Goal: Task Accomplishment & Management: Complete application form

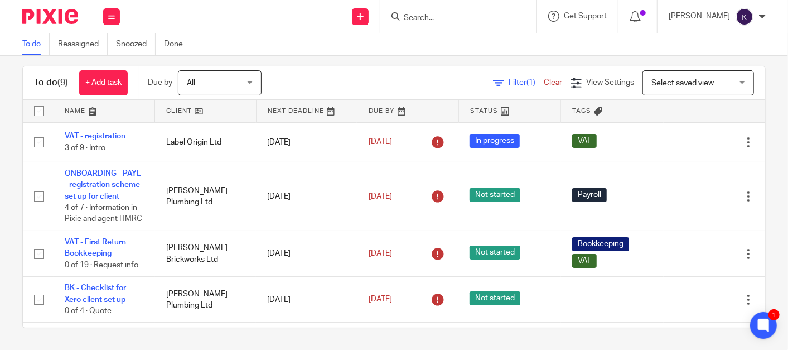
click at [503, 15] on input "Search" at bounding box center [453, 18] width 100 height 10
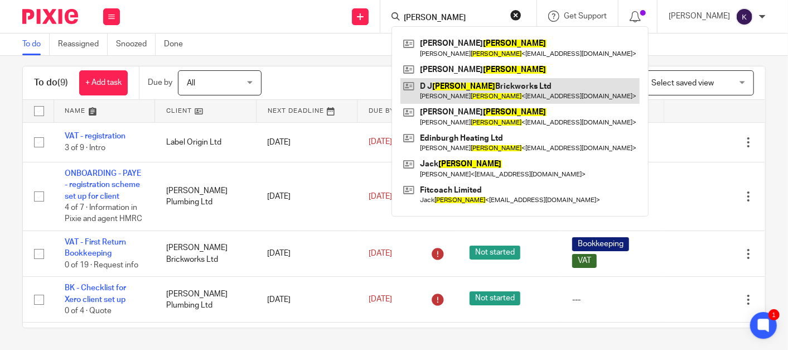
type input "clarke"
click at [515, 89] on link at bounding box center [519, 91] width 239 height 26
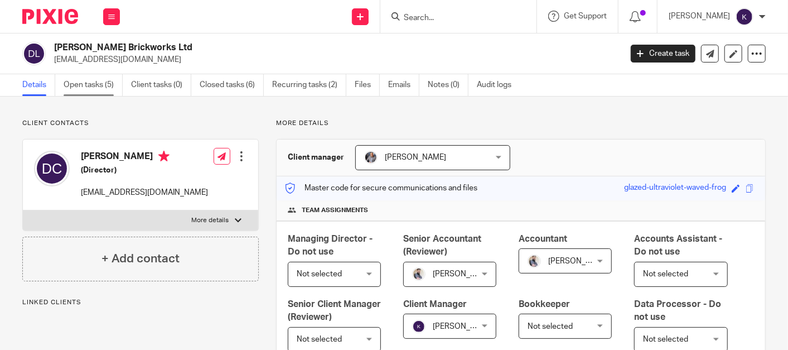
click at [103, 81] on link "Open tasks (5)" at bounding box center [93, 85] width 59 height 22
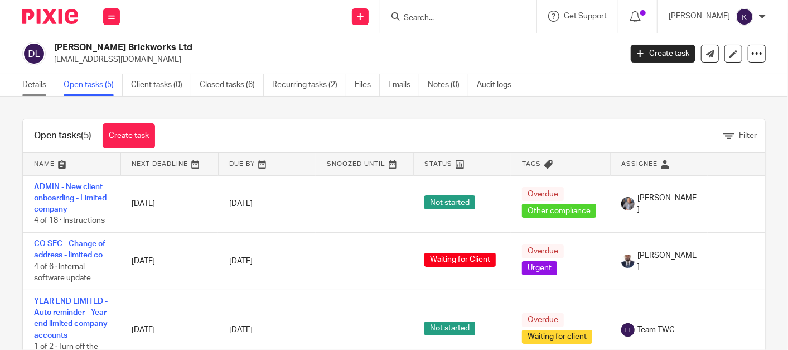
click at [28, 83] on link "Details" at bounding box center [38, 85] width 33 height 22
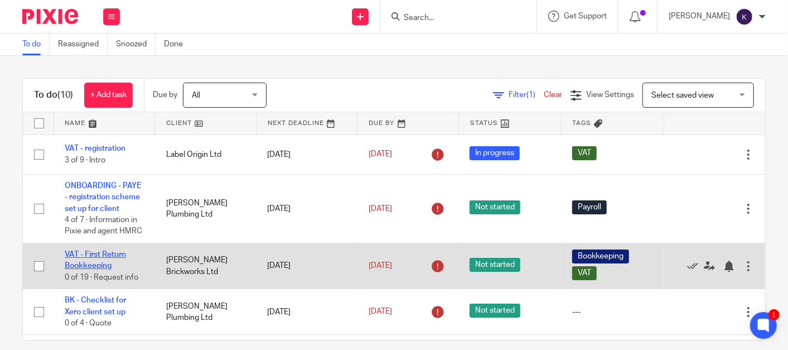
click at [90, 269] on link "VAT - First Return Bookkeeping" at bounding box center [95, 259] width 61 height 19
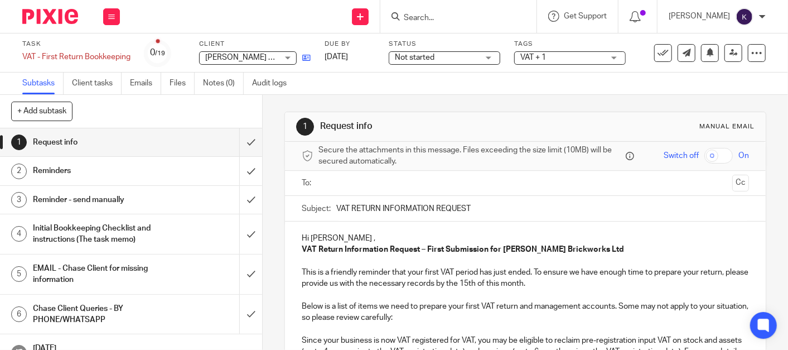
click at [305, 62] on icon at bounding box center [306, 58] width 8 height 8
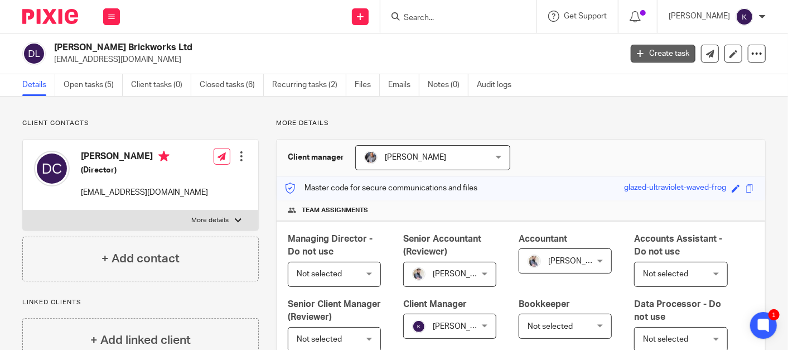
click at [658, 54] on link "Create task" at bounding box center [663, 54] width 65 height 18
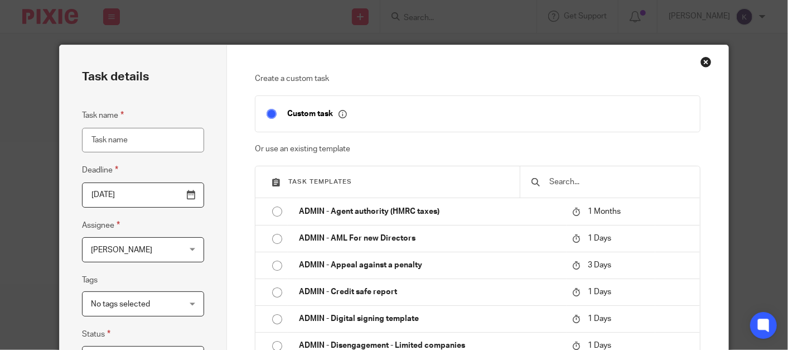
click at [155, 132] on input "Task name" at bounding box center [143, 140] width 122 height 25
click at [552, 176] on input "text" at bounding box center [618, 182] width 141 height 12
type input "s"
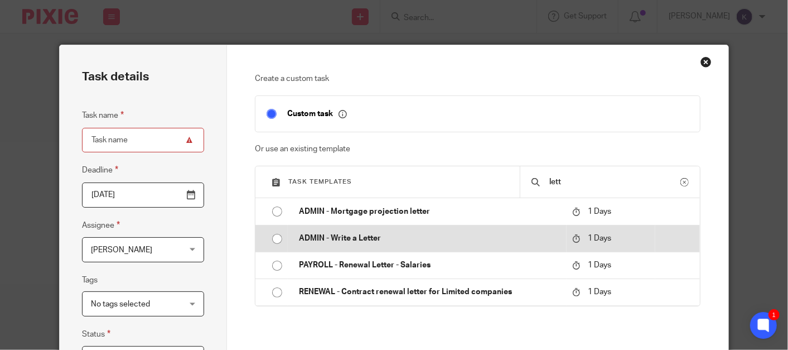
type input "lett"
click at [357, 246] on td "ADMIN - Write a Letter" at bounding box center [427, 238] width 279 height 27
type input "2025-09-25"
type input "ADMIN - Write a Letter"
checkbox input "false"
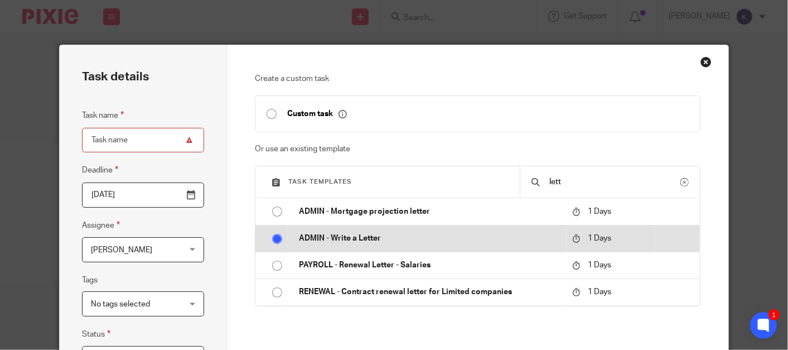
radio input "true"
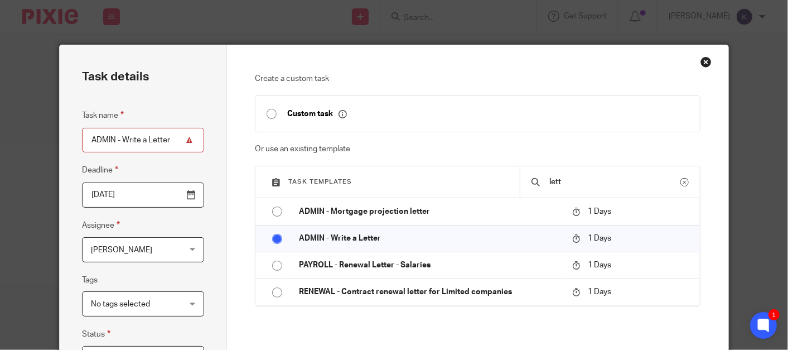
click at [228, 177] on div "Create a custom task Custom task Or use an existing template Task templates let…" at bounding box center [477, 335] width 501 height 580
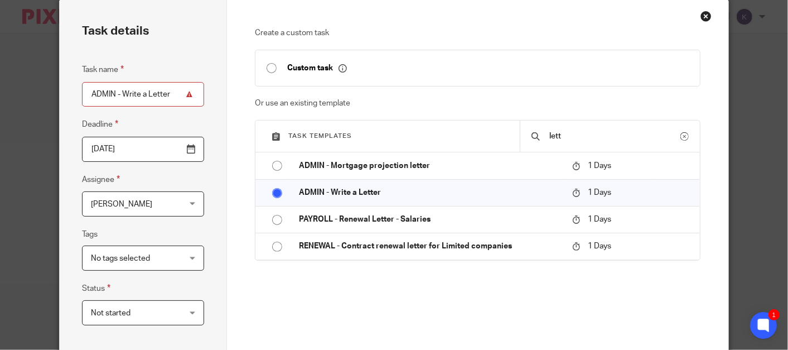
scroll to position [124, 0]
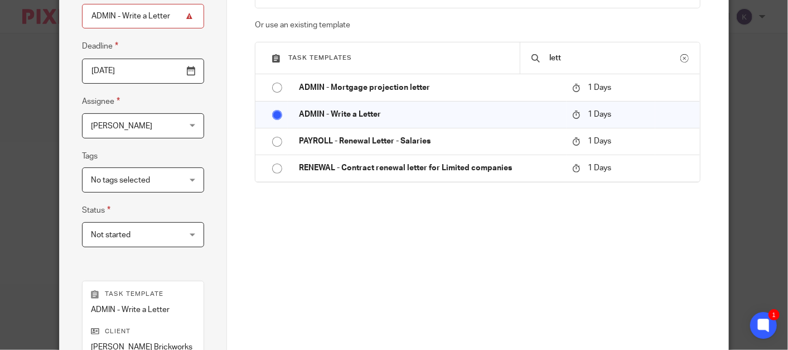
click at [156, 118] on span "[PERSON_NAME]" at bounding box center [136, 125] width 90 height 23
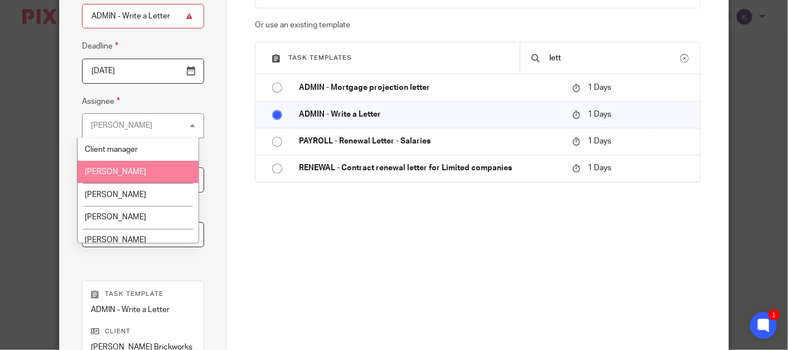
click at [137, 168] on li "[PERSON_NAME]" at bounding box center [138, 172] width 121 height 23
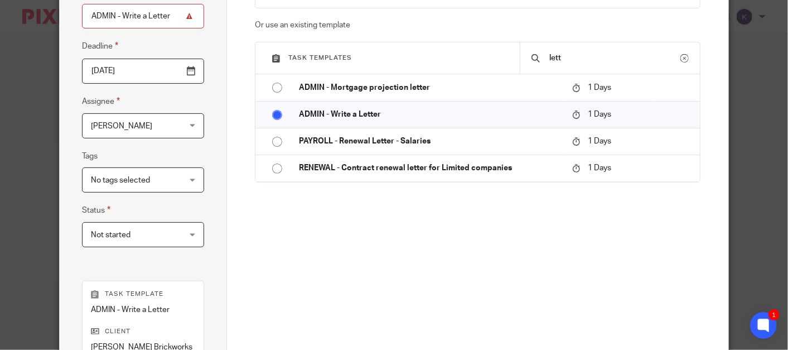
click at [263, 226] on div "Create a custom task Custom task Or use an existing template Task templates let…" at bounding box center [478, 135] width 446 height 372
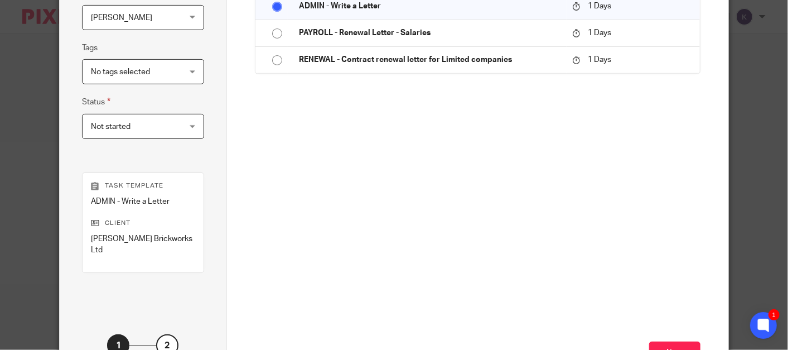
scroll to position [309, 0]
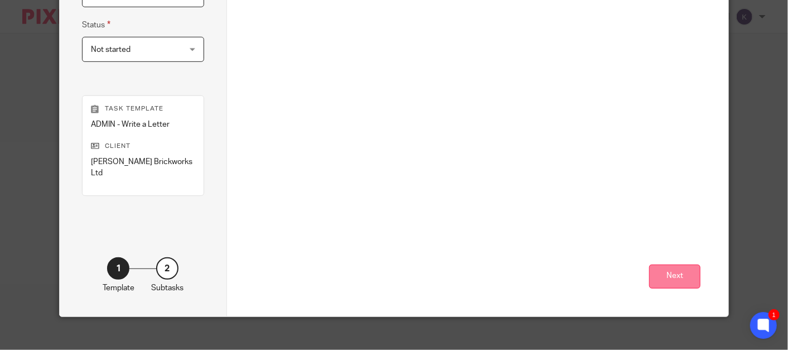
click at [677, 267] on button "Next" at bounding box center [674, 276] width 51 height 24
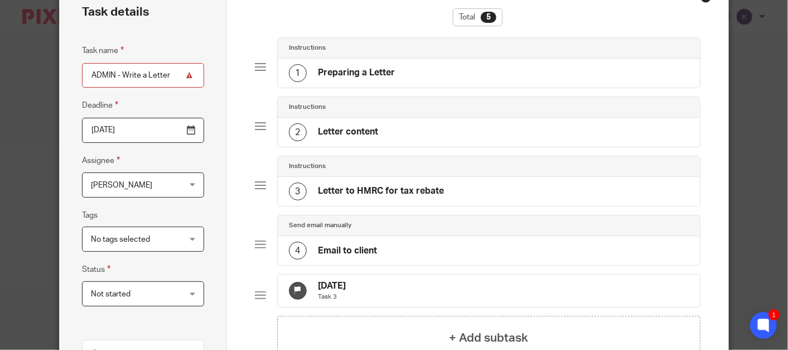
scroll to position [0, 0]
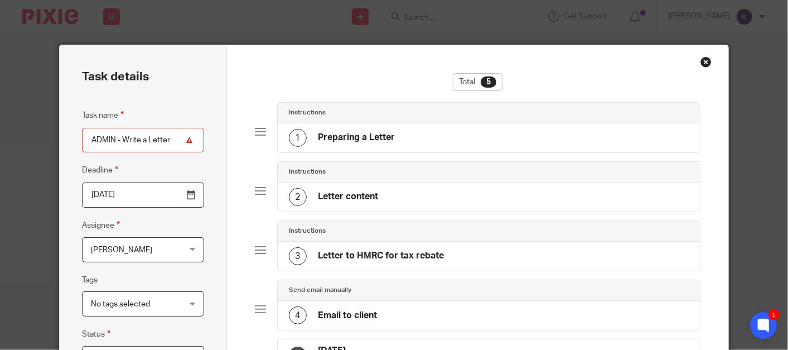
click at [395, 132] on div "1 Preparing a Letter" at bounding box center [489, 137] width 422 height 29
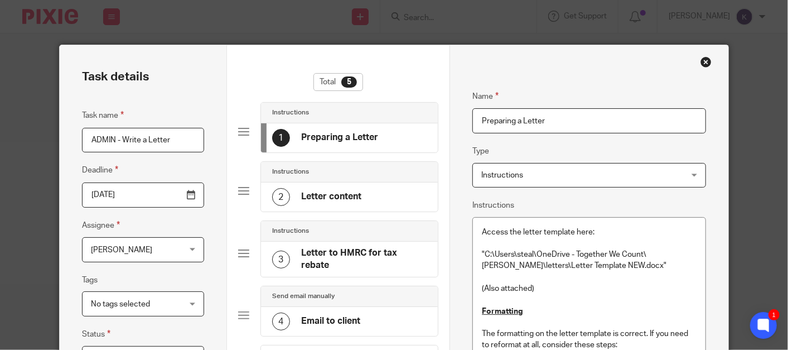
click at [330, 204] on div "2 Letter content" at bounding box center [316, 197] width 89 height 18
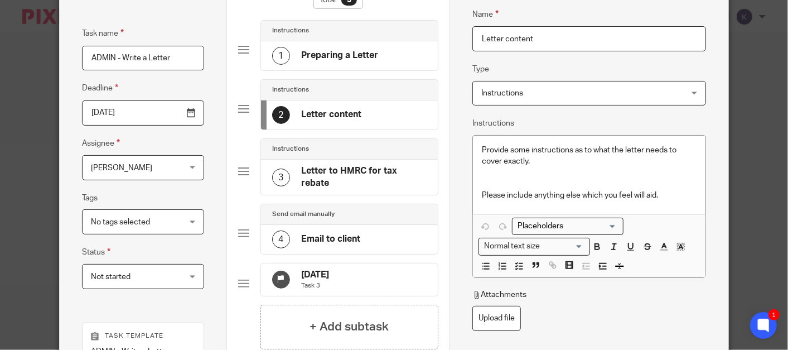
scroll to position [124, 0]
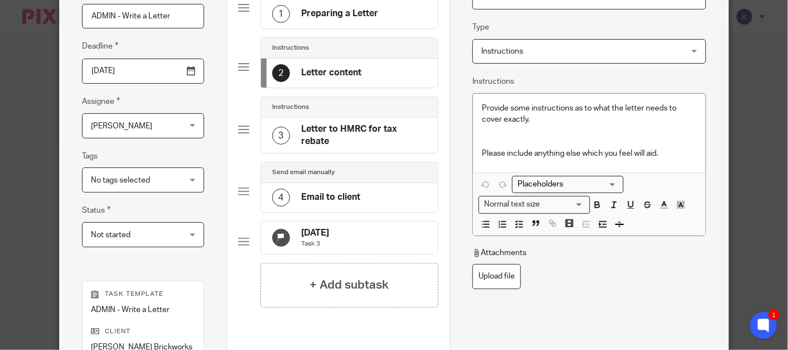
drag, startPoint x: 328, startPoint y: 182, endPoint x: 339, endPoint y: 183, distance: 11.3
click at [327, 189] on div "4 Email to client" at bounding box center [316, 198] width 88 height 18
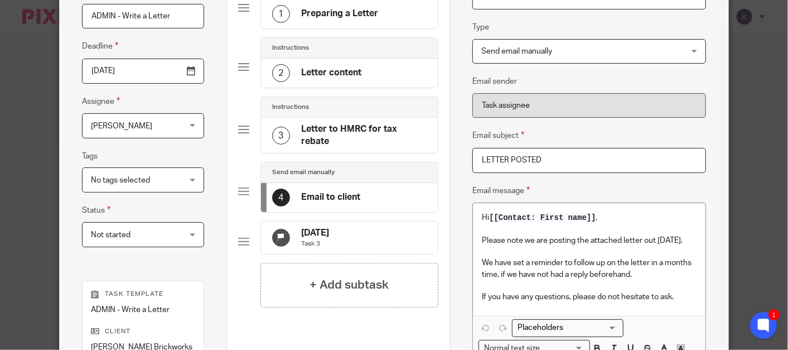
click at [321, 228] on h4 "25 Oct 2025" at bounding box center [315, 233] width 28 height 12
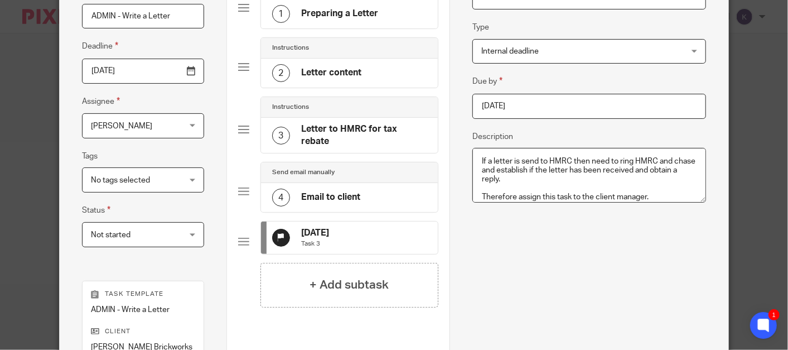
click at [661, 191] on textarea "If a letter is send to HMRC then need to ring HMRC and chase and establish if t…" at bounding box center [589, 175] width 234 height 55
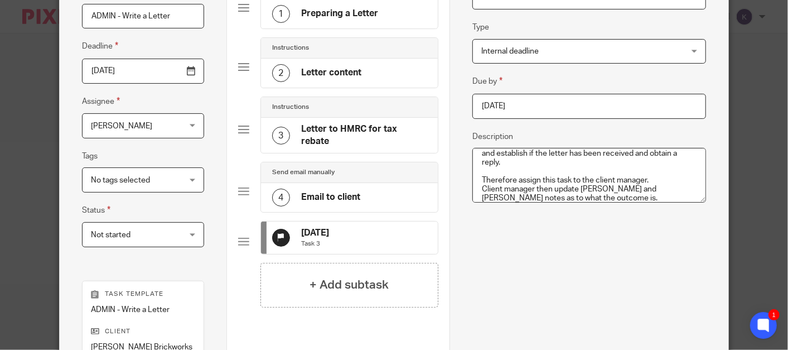
scroll to position [26, 0]
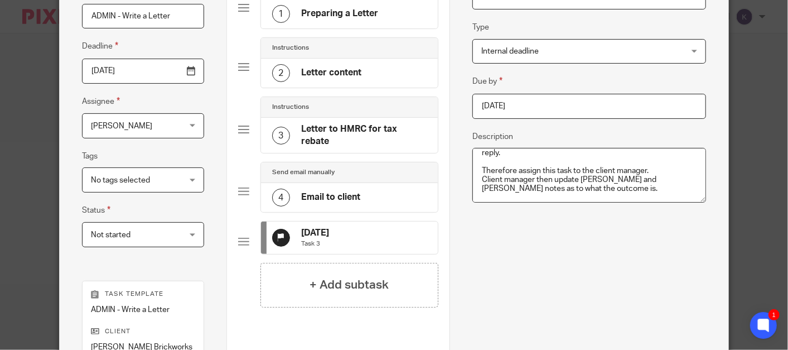
click at [600, 191] on textarea "If a letter is send to HMRC then need to ring HMRC and chase and establish if t…" at bounding box center [589, 175] width 234 height 55
type textarea "If a letter is send to HMRC then need to ring HMRC and chase and establish if t…"
click at [558, 185] on textarea "If a letter is send to HMRC then need to ring HMRC and chase and establish if t…" at bounding box center [589, 175] width 234 height 55
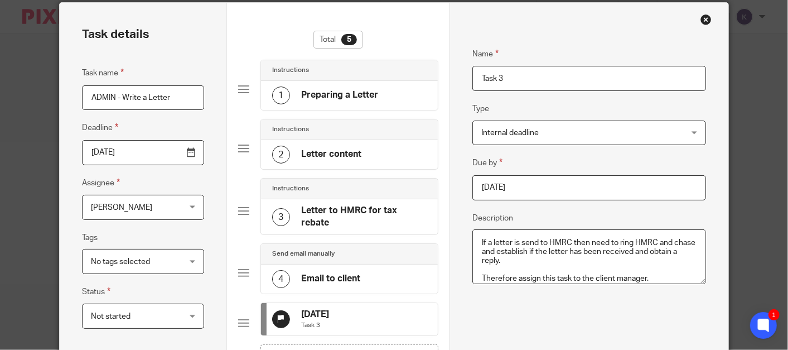
scroll to position [62, 0]
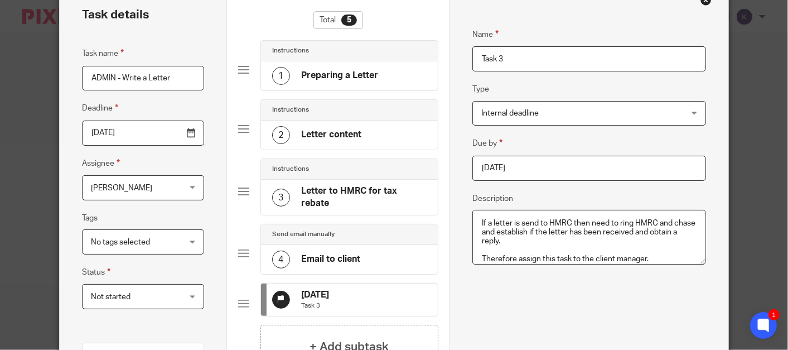
click at [354, 141] on div "2 Letter content" at bounding box center [316, 135] width 89 height 18
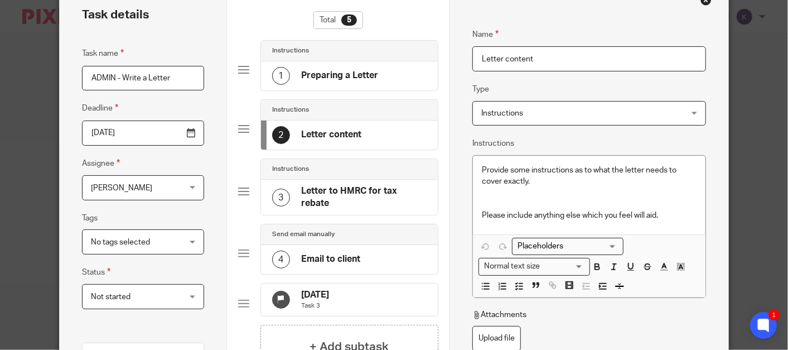
click at [354, 191] on h4 "Letter to HMRC for tax rebate" at bounding box center [364, 197] width 126 height 24
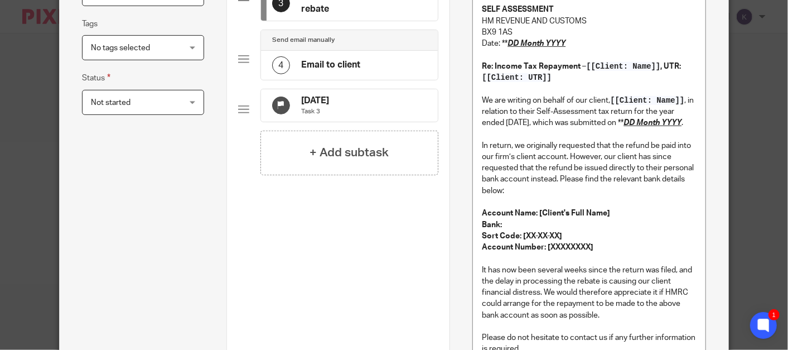
scroll to position [248, 0]
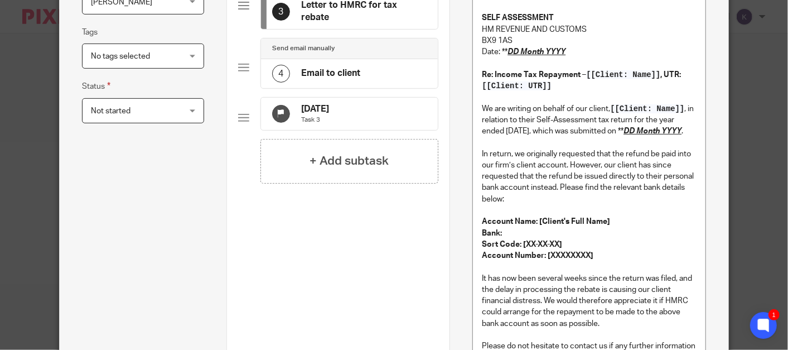
click at [335, 124] on div "25 Oct 2025 Task 3" at bounding box center [349, 114] width 177 height 32
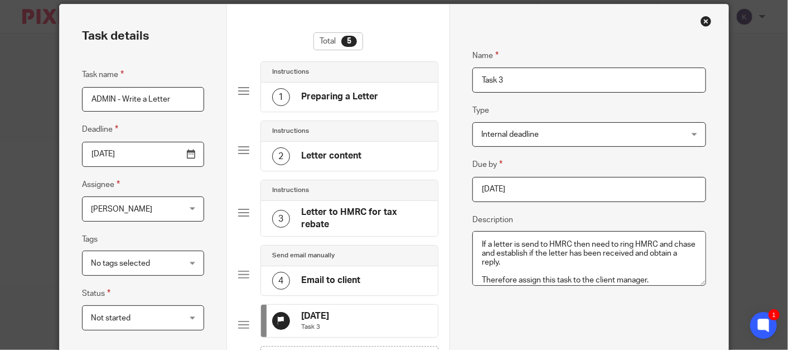
scroll to position [0, 0]
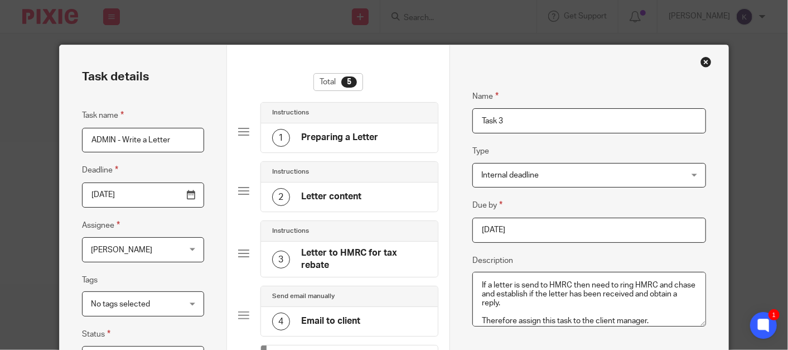
click at [323, 132] on h4 "Preparing a Letter" at bounding box center [339, 138] width 77 height 12
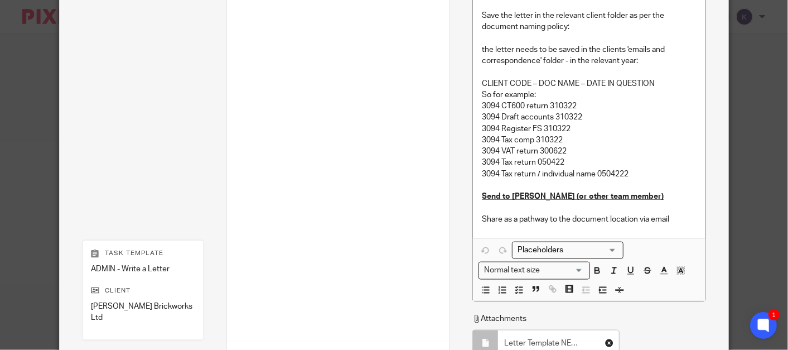
scroll to position [620, 0]
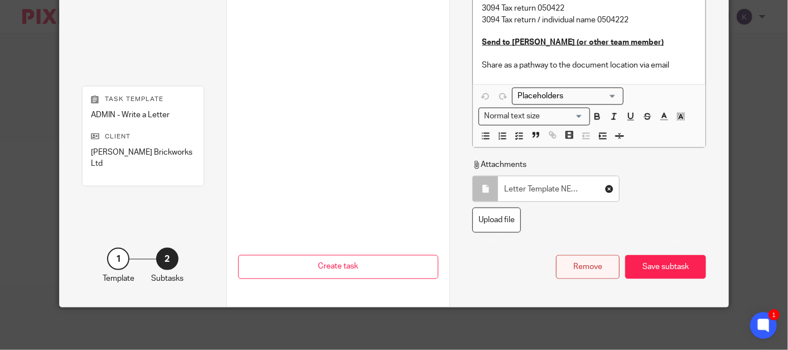
click at [591, 263] on div "Remove" at bounding box center [588, 267] width 64 height 24
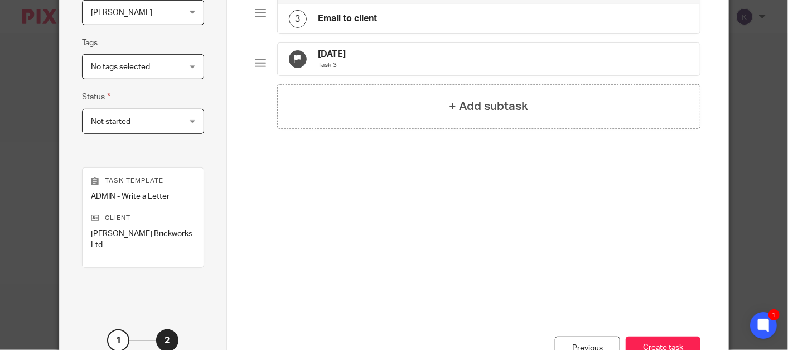
scroll to position [0, 0]
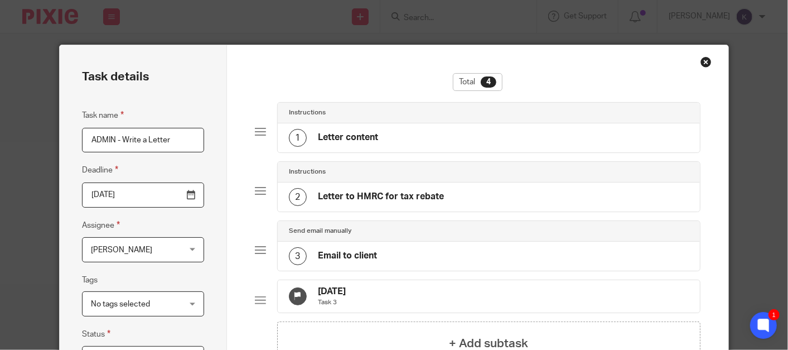
click at [375, 138] on div "1 Letter content" at bounding box center [489, 137] width 422 height 29
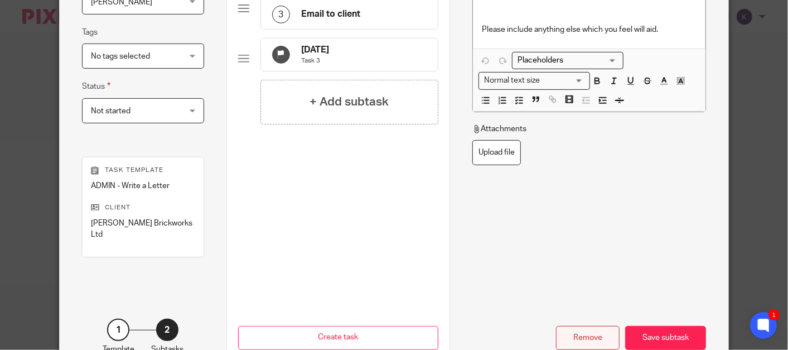
click at [564, 326] on div "Remove" at bounding box center [588, 338] width 64 height 24
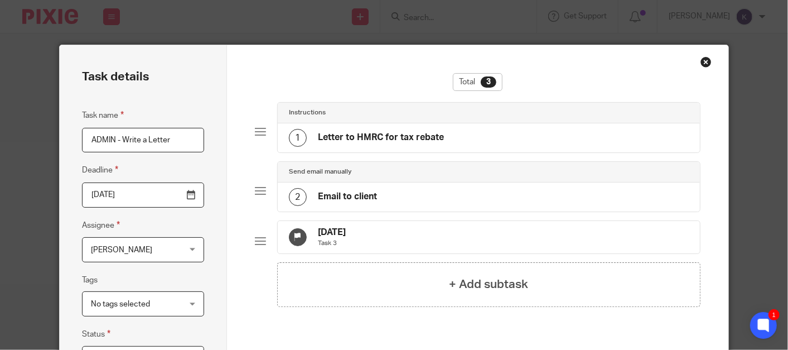
click at [370, 146] on div "1 Letter to HMRC for tax rebate" at bounding box center [489, 137] width 422 height 29
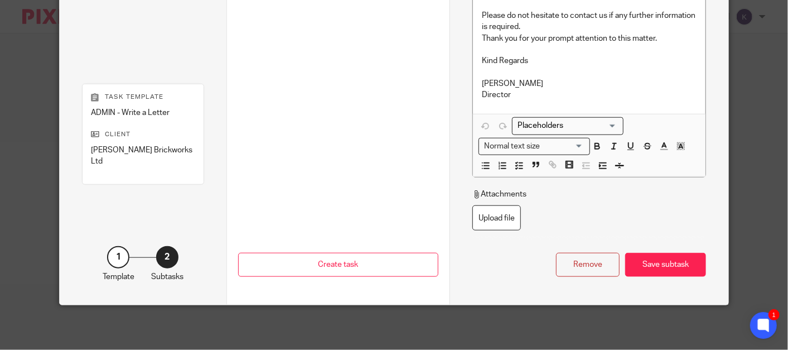
drag, startPoint x: 568, startPoint y: 262, endPoint x: 547, endPoint y: 250, distance: 24.2
click at [569, 261] on div "Remove" at bounding box center [588, 265] width 64 height 24
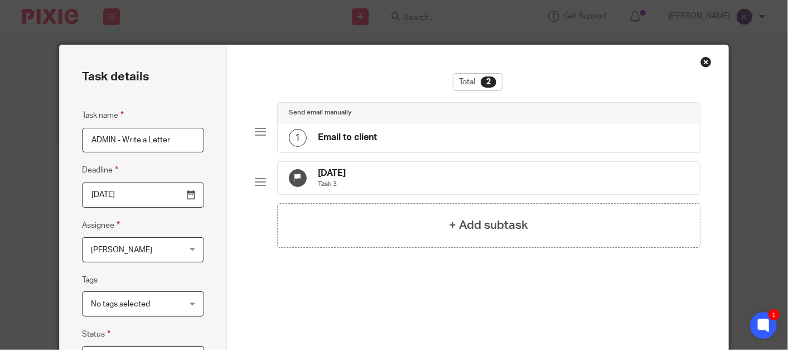
click at [385, 153] on div "Send email manually 1 Email to client" at bounding box center [478, 131] width 446 height 59
click at [441, 142] on div "1 Email to client" at bounding box center [489, 137] width 422 height 29
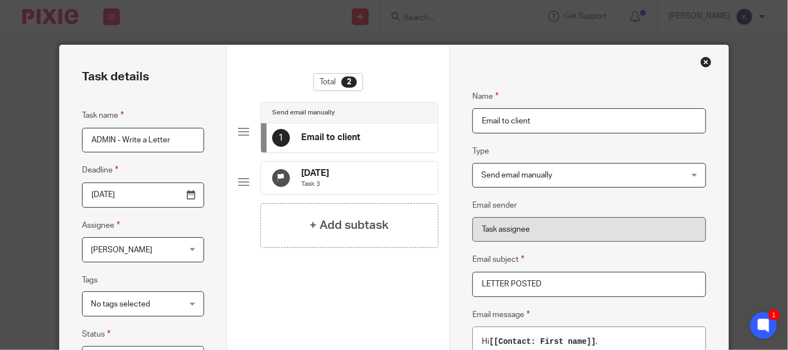
scroll to position [309, 0]
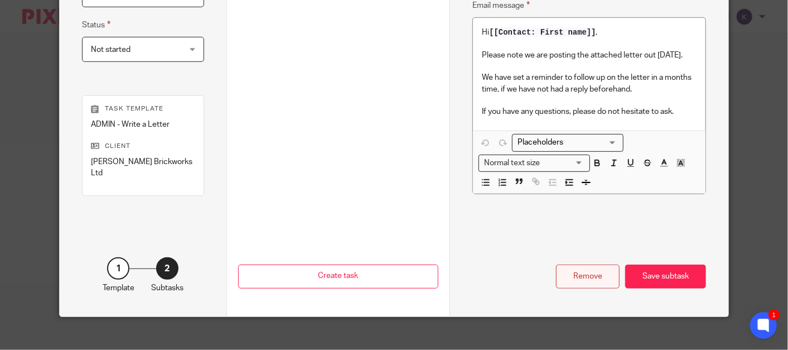
click at [571, 264] on div "Remove" at bounding box center [588, 276] width 64 height 24
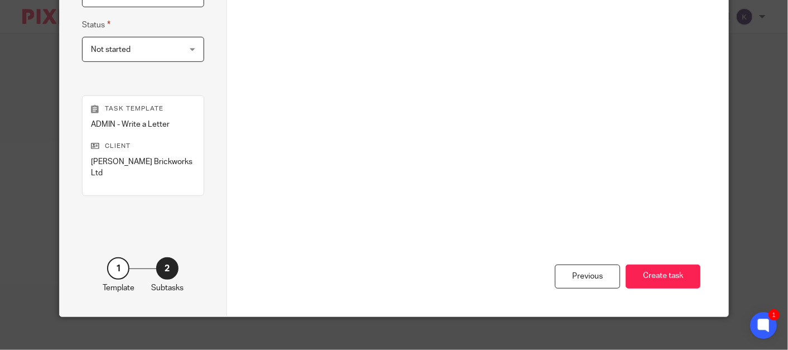
scroll to position [0, 0]
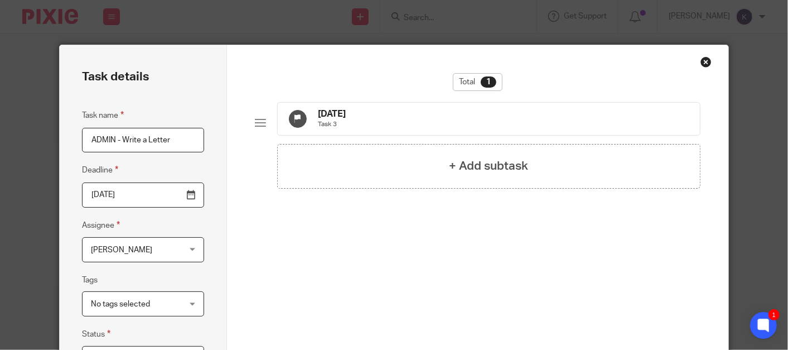
drag, startPoint x: 374, startPoint y: 120, endPoint x: 410, endPoint y: 127, distance: 36.4
click at [375, 119] on div "25 Oct 2025 Task 3" at bounding box center [489, 119] width 422 height 32
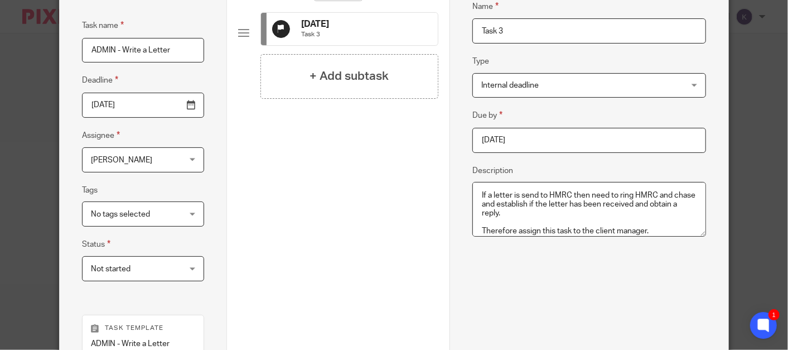
scroll to position [309, 0]
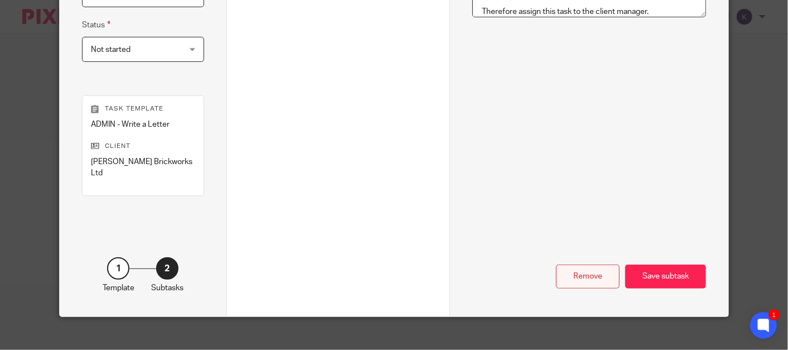
click at [559, 264] on div "Remove" at bounding box center [588, 276] width 64 height 24
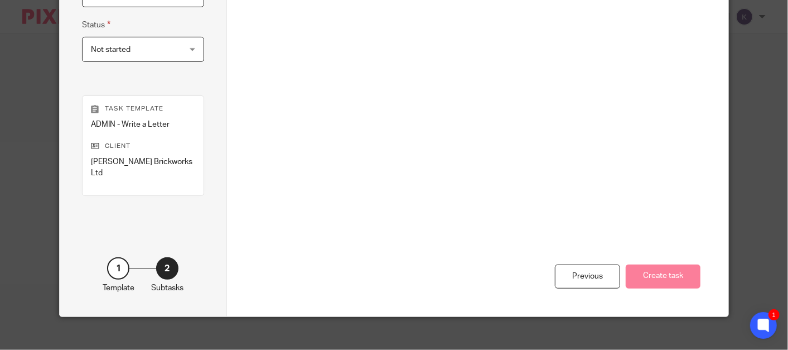
scroll to position [0, 0]
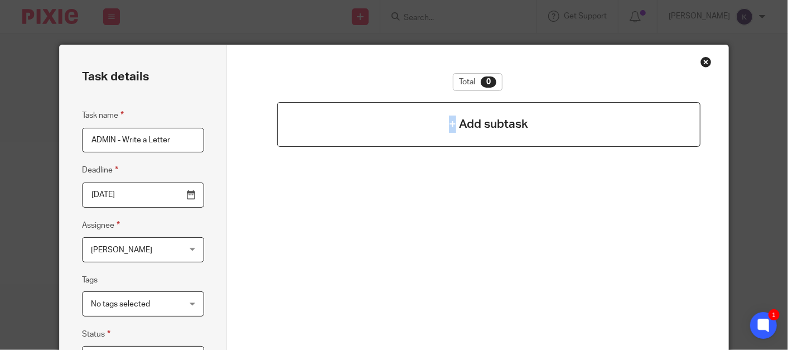
click at [449, 129] on h4 "+ Add subtask" at bounding box center [488, 123] width 79 height 17
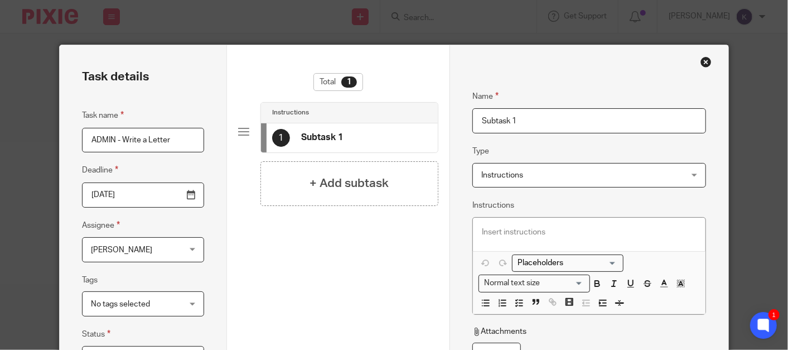
drag, startPoint x: 449, startPoint y: 129, endPoint x: 539, endPoint y: 124, distance: 90.5
click at [538, 124] on input "Subtask 1" at bounding box center [589, 120] width 234 height 25
drag, startPoint x: 556, startPoint y: 118, endPoint x: 162, endPoint y: 91, distance: 395.2
click at [167, 91] on div "Task details Task name ADMIN - Write a Letter Deadline 2025-09-25 Assignee Aaro…" at bounding box center [394, 335] width 669 height 580
type input "Please send to HMRC"
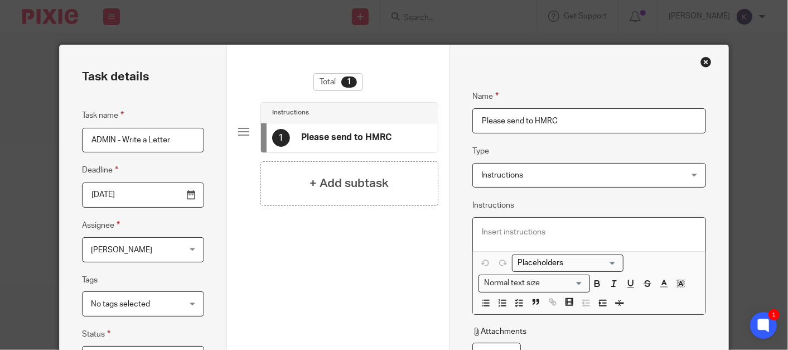
click at [562, 236] on p at bounding box center [589, 231] width 215 height 11
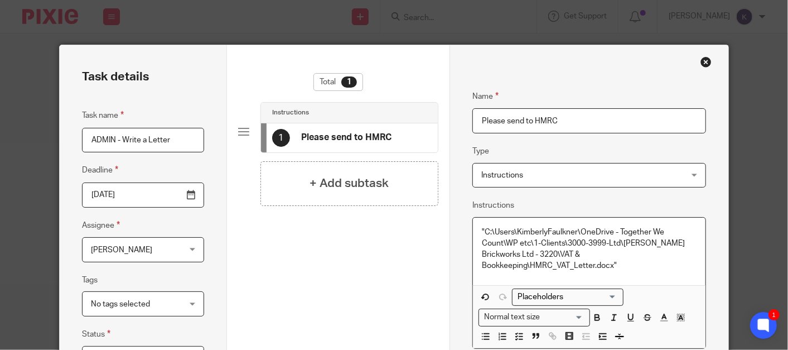
click at [615, 267] on p ""C:\Users\KimberlyFaulkner\OneDrive - Together We Count\WP etc\1-Clients\3000-3…" at bounding box center [589, 248] width 215 height 45
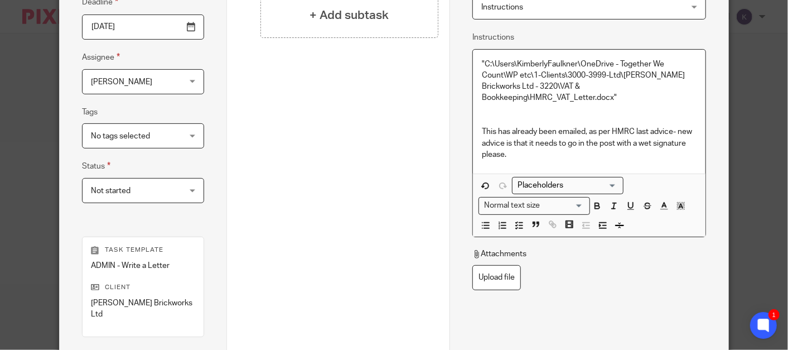
scroll to position [248, 0]
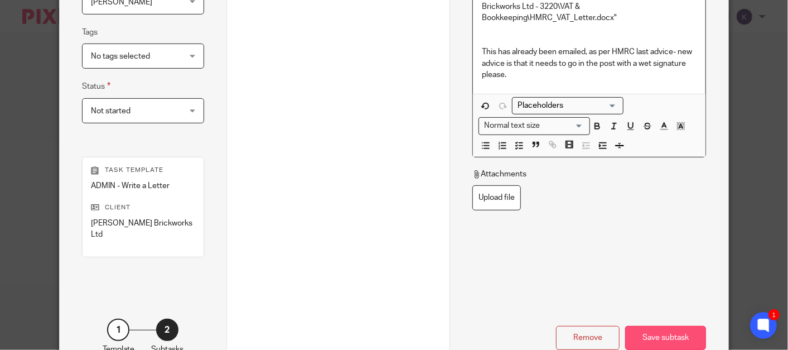
click at [668, 326] on div "Save subtask" at bounding box center [665, 338] width 81 height 24
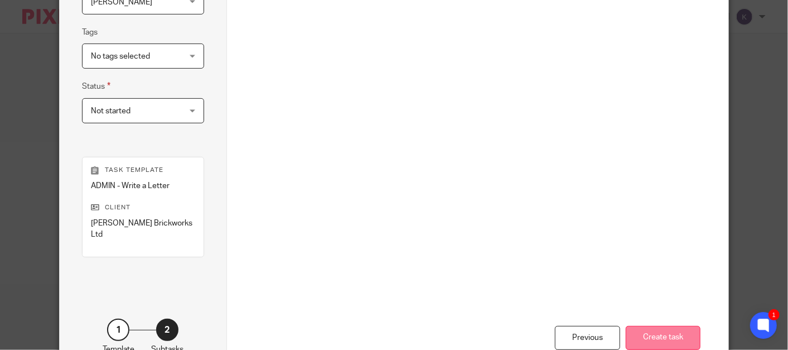
click at [678, 328] on button "Create task" at bounding box center [663, 338] width 75 height 24
